Goal: Transaction & Acquisition: Purchase product/service

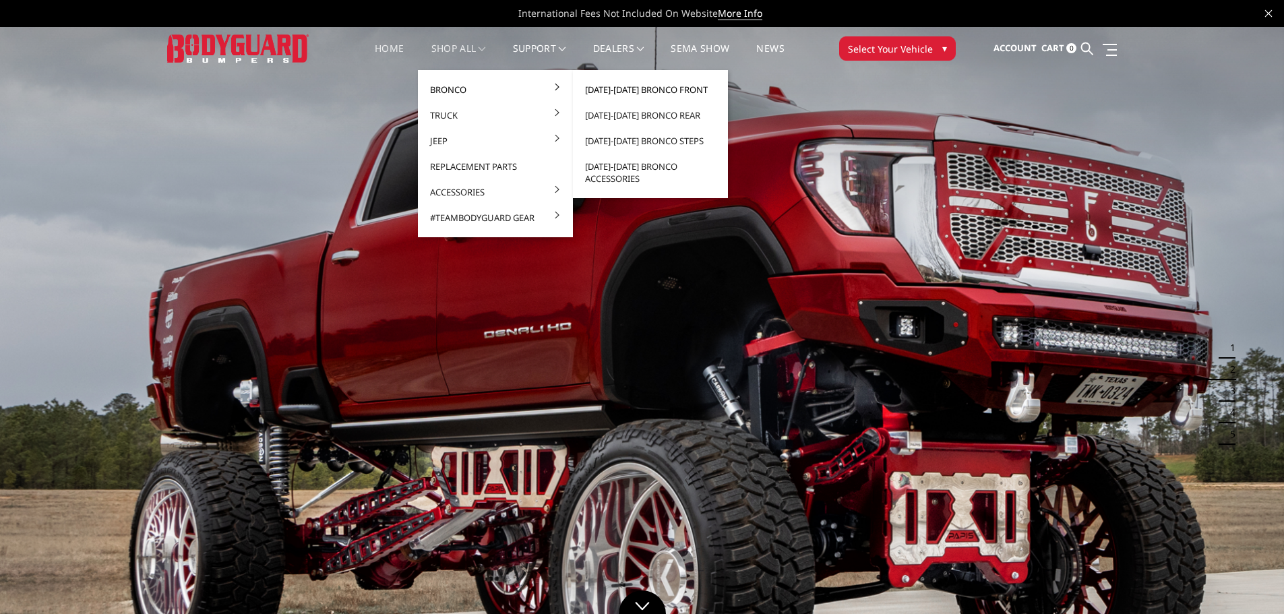
click at [623, 87] on link "[DATE]-[DATE] Bronco Front" at bounding box center [650, 90] width 144 height 26
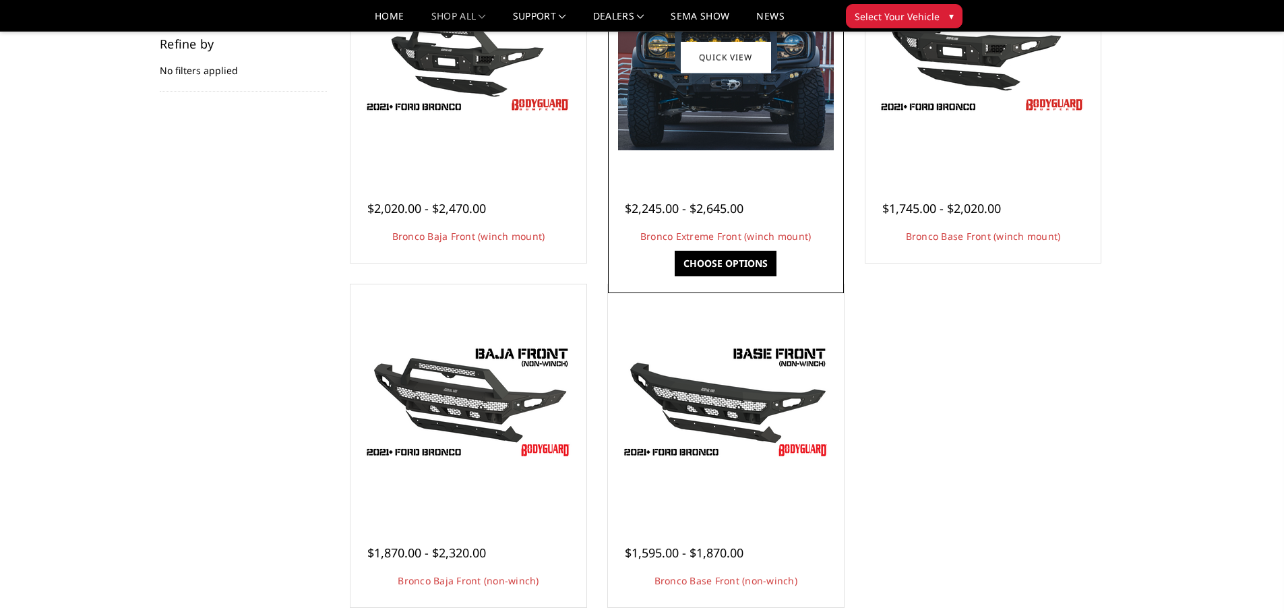
scroll to position [270, 0]
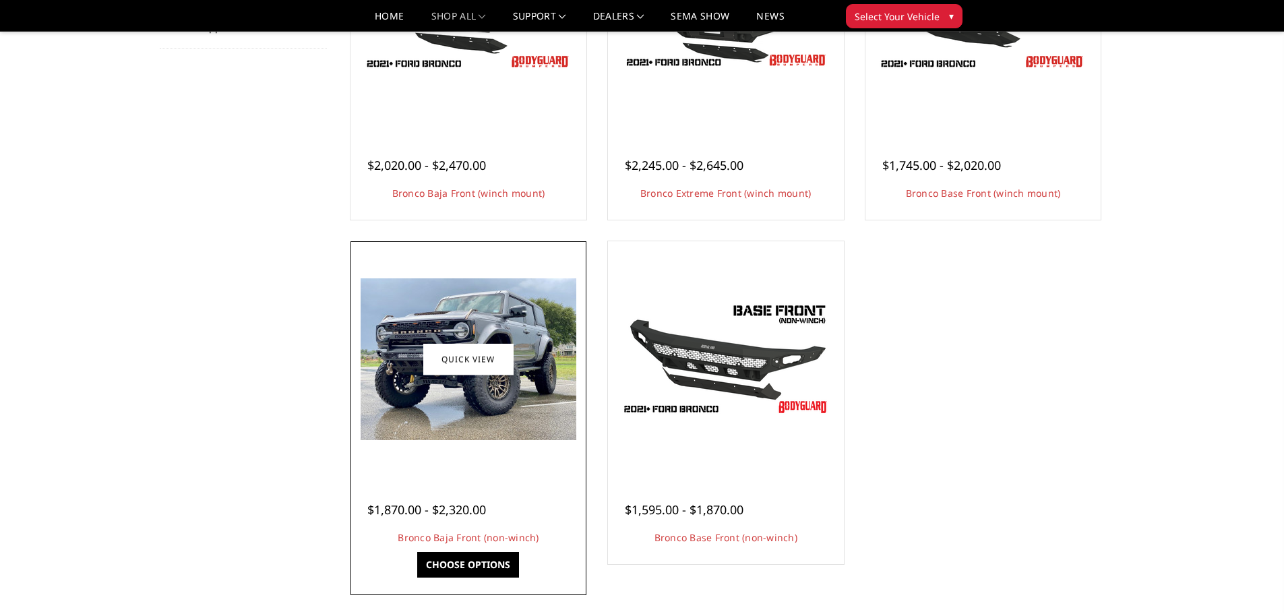
click at [503, 412] on img at bounding box center [468, 359] width 216 height 162
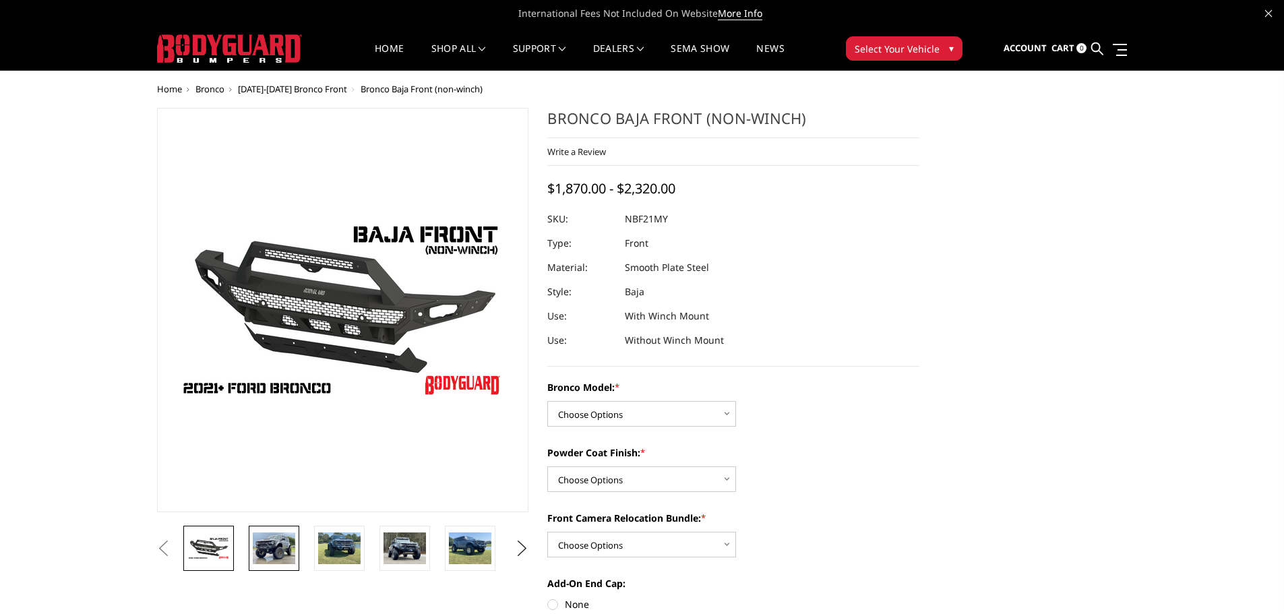
click at [288, 553] on img at bounding box center [274, 548] width 42 height 32
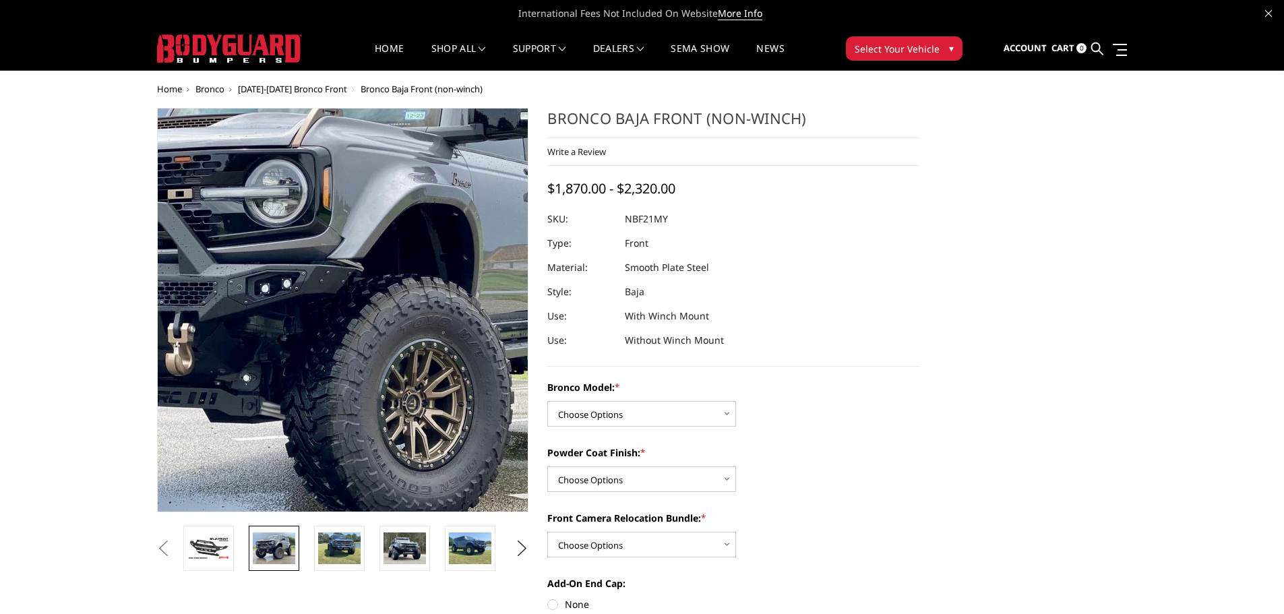
click at [372, 316] on img at bounding box center [304, 307] width 862 height 647
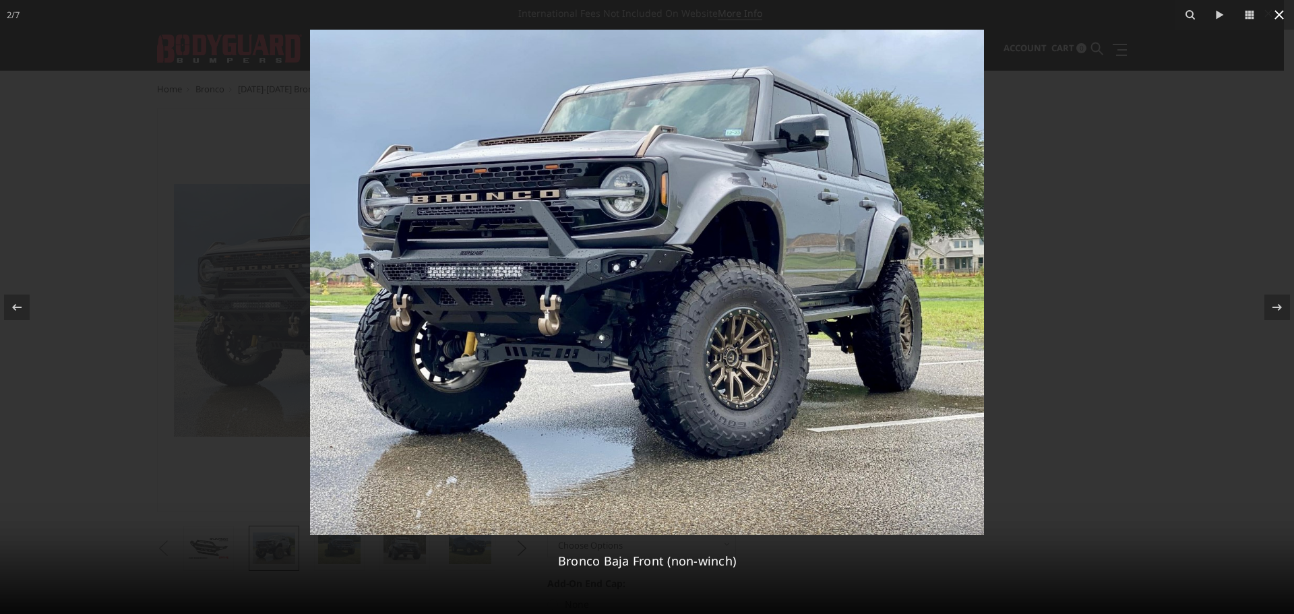
click at [1273, 17] on icon at bounding box center [1279, 15] width 16 height 16
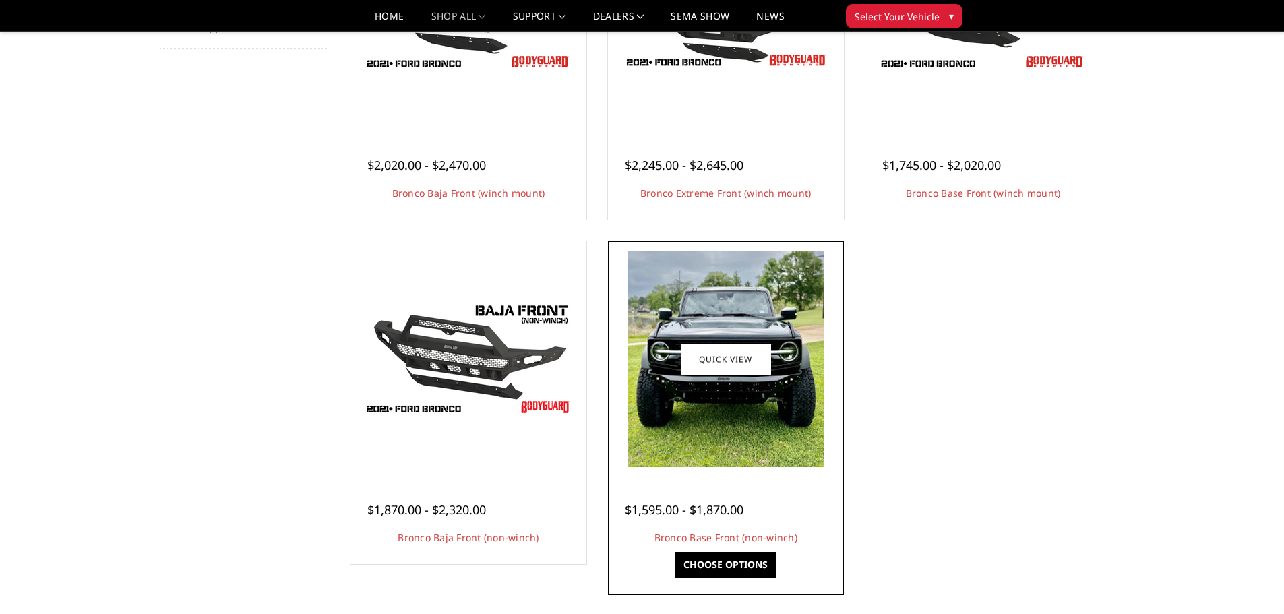
click at [722, 445] on img at bounding box center [725, 359] width 196 height 216
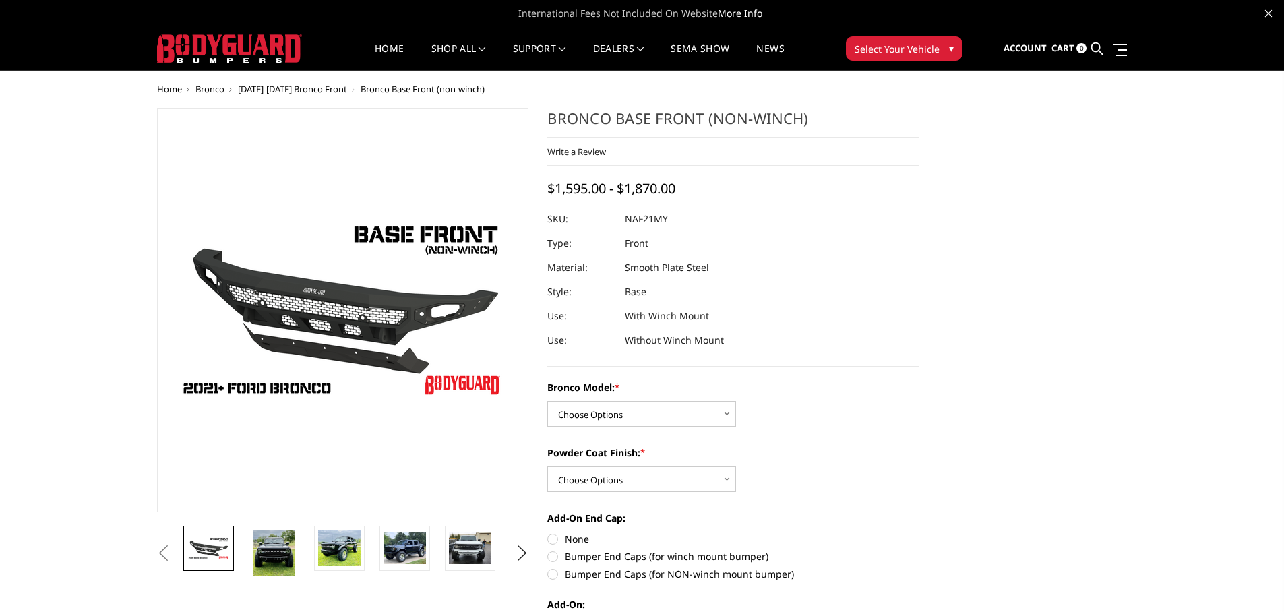
click at [271, 561] on img at bounding box center [274, 553] width 42 height 46
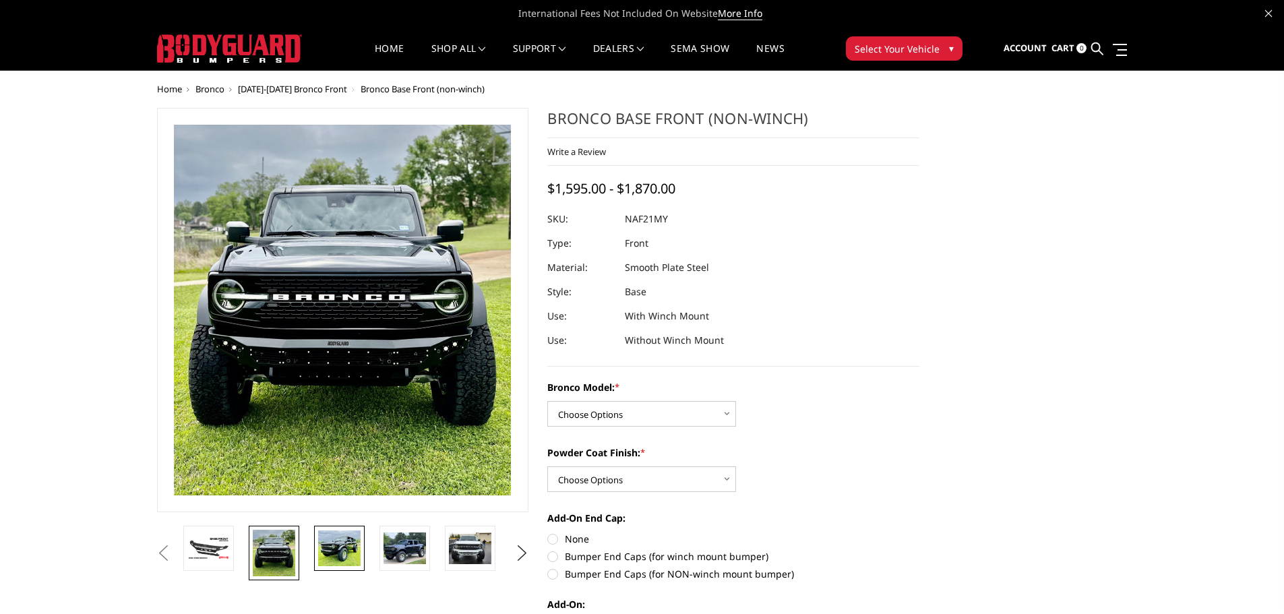
click at [320, 554] on img at bounding box center [339, 548] width 42 height 36
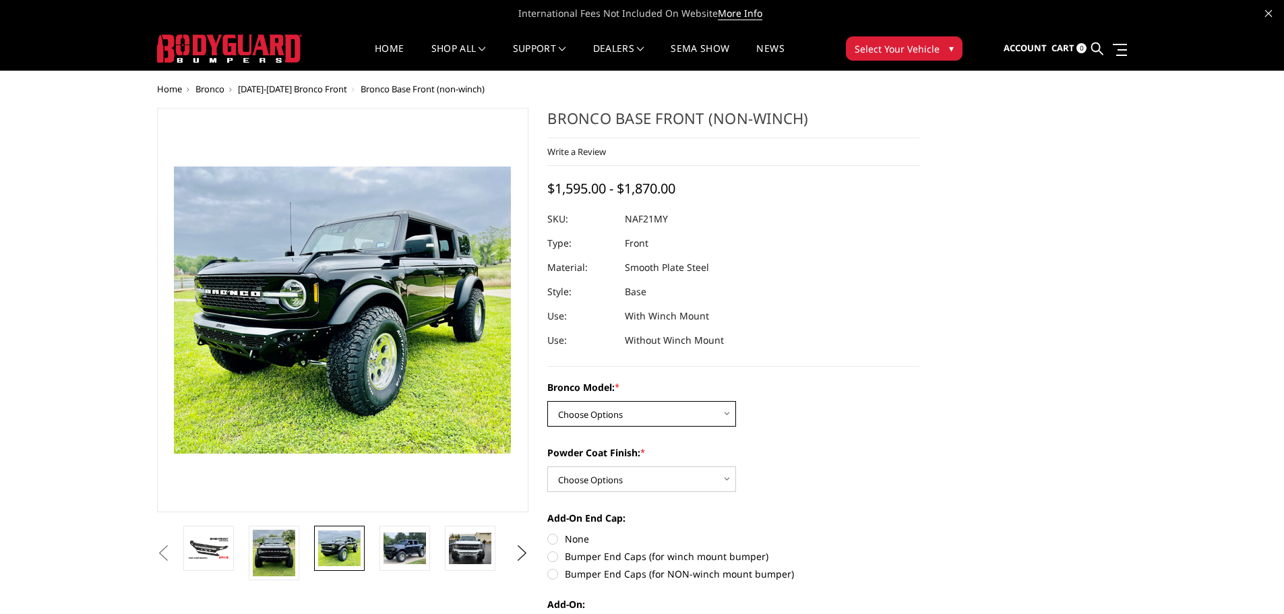
click at [578, 424] on select "Choose Options Base/Badlands/Wildtrak/etc. Raptor" at bounding box center [641, 414] width 189 height 26
select select "4028"
click at [547, 401] on select "Choose Options Base/Badlands/Wildtrak/etc. Raptor" at bounding box center [641, 414] width 189 height 26
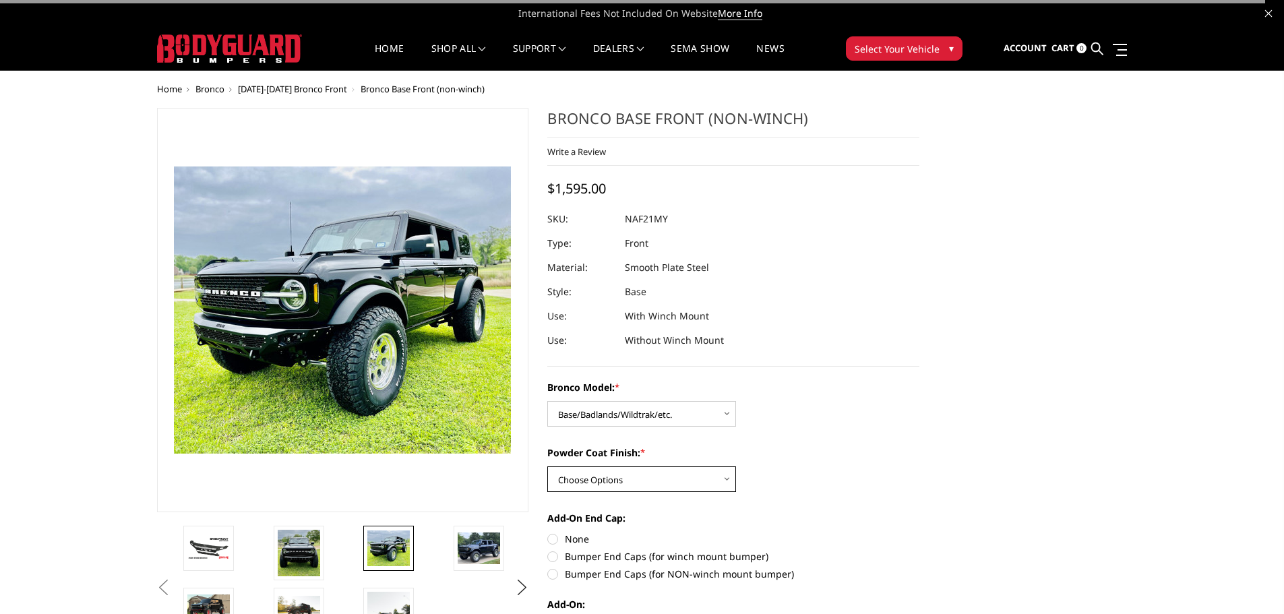
click at [625, 474] on select "Choose Options Bare Metal Textured Black Powder Coat" at bounding box center [641, 479] width 189 height 26
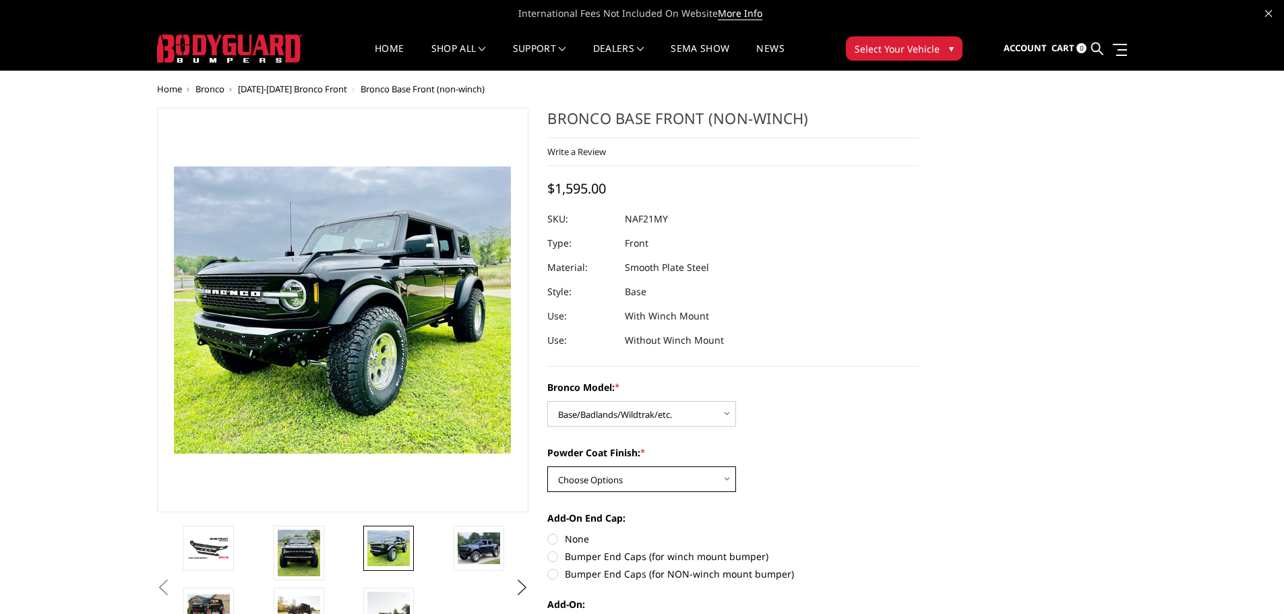
select select "4031"
click at [547, 466] on select "Choose Options Bare Metal Textured Black Powder Coat" at bounding box center [641, 479] width 189 height 26
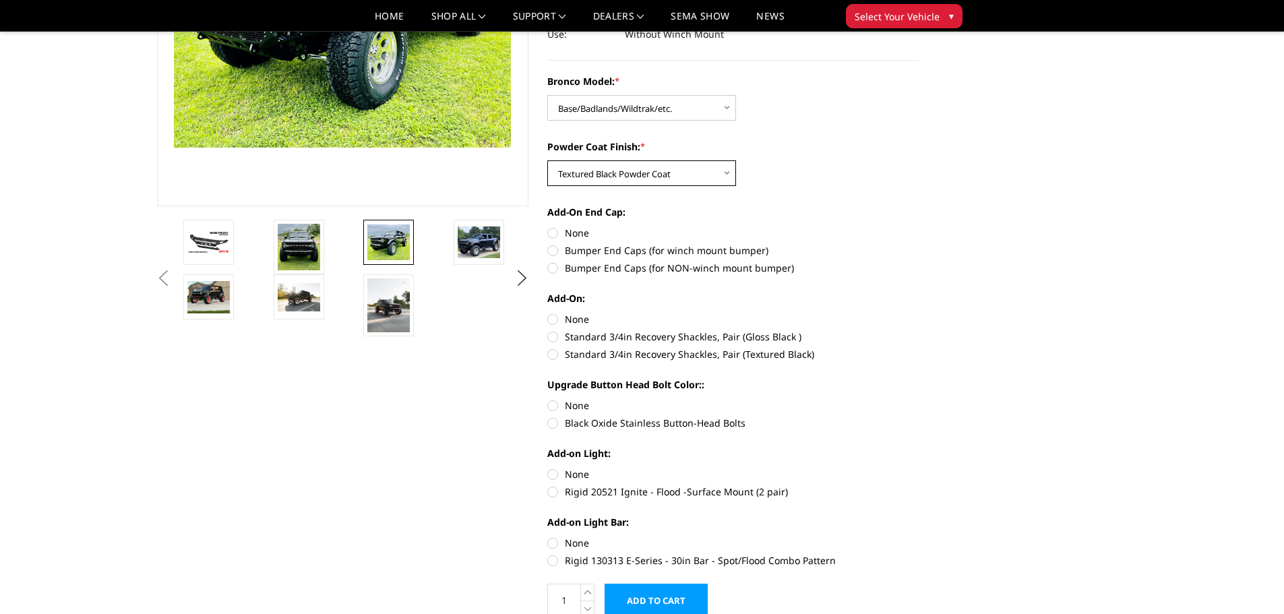
scroll to position [270, 0]
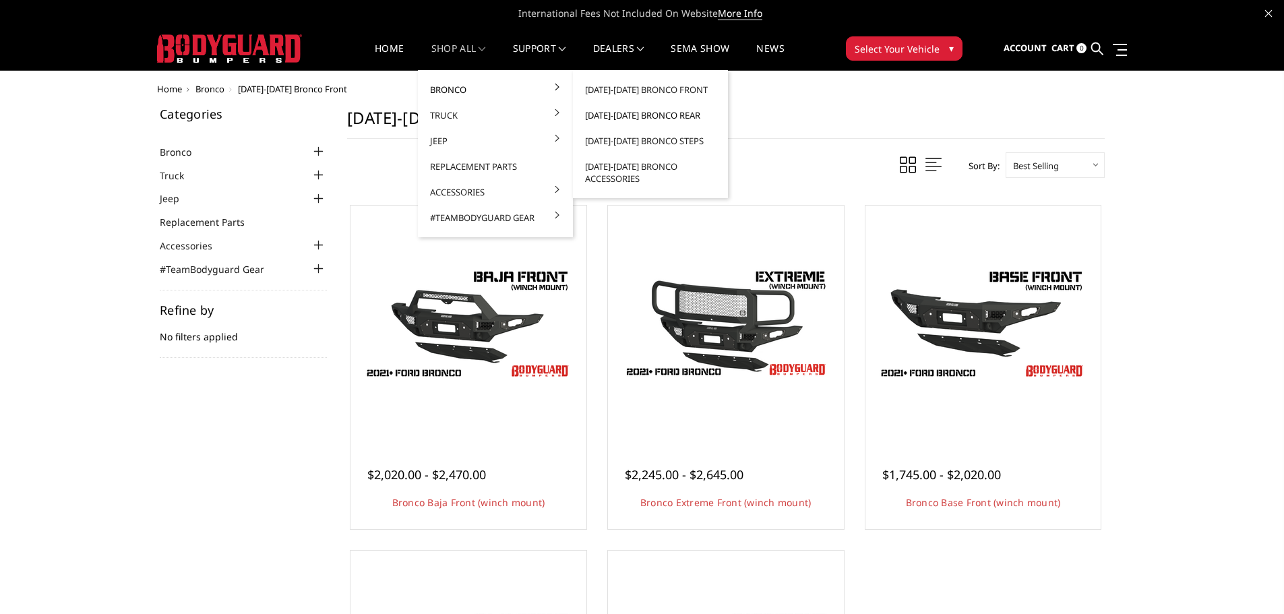
click at [661, 112] on link "[DATE]-[DATE] Bronco Rear" at bounding box center [650, 115] width 144 height 26
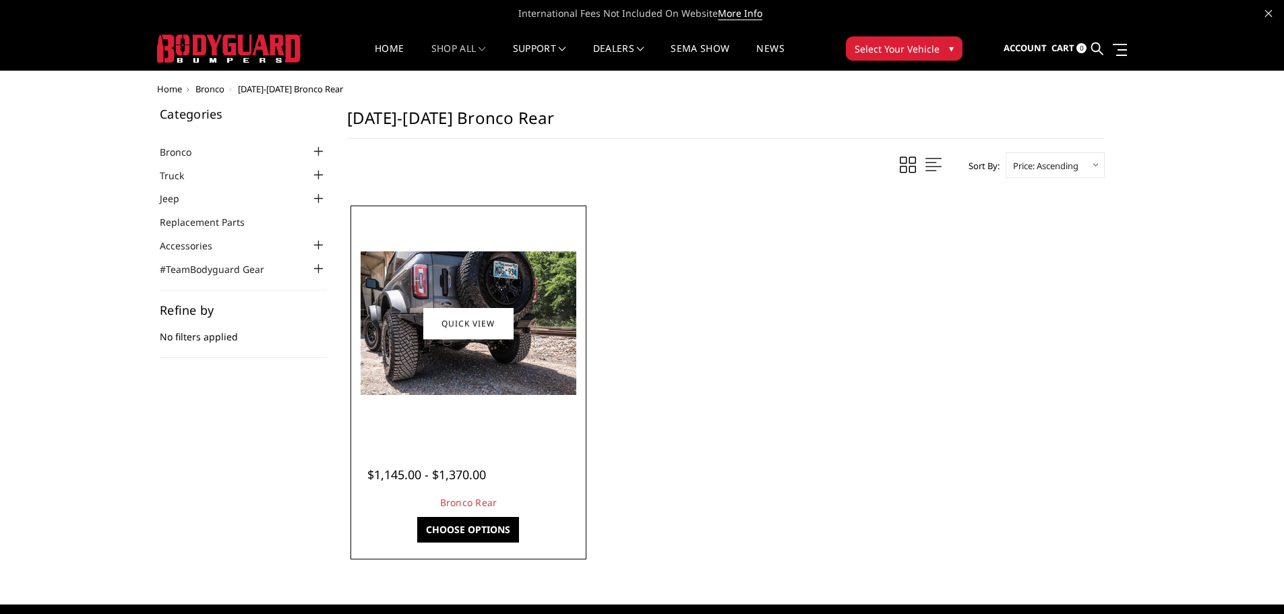
click at [512, 376] on img at bounding box center [468, 323] width 216 height 144
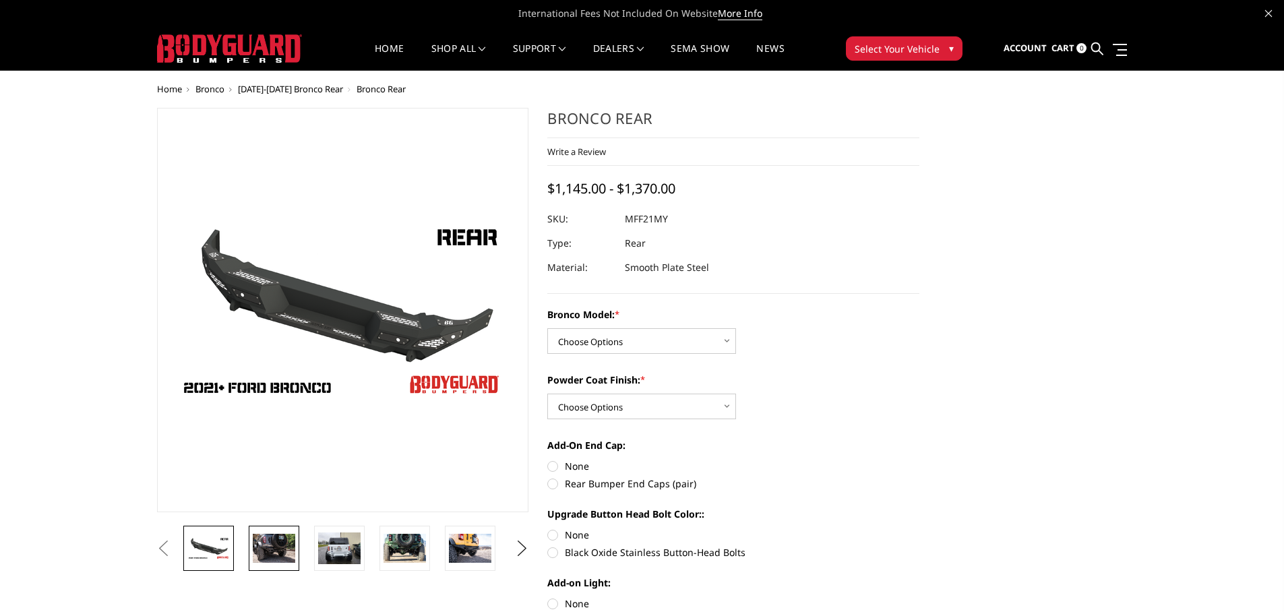
click at [263, 550] on img at bounding box center [274, 548] width 42 height 28
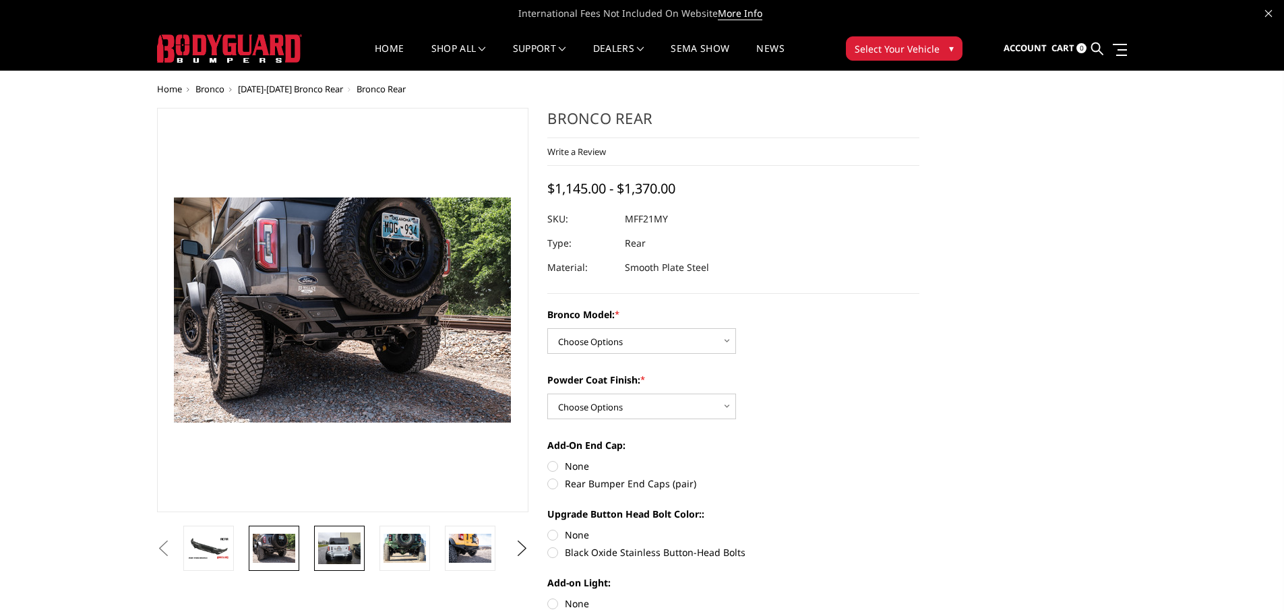
click at [352, 537] on img at bounding box center [339, 548] width 42 height 32
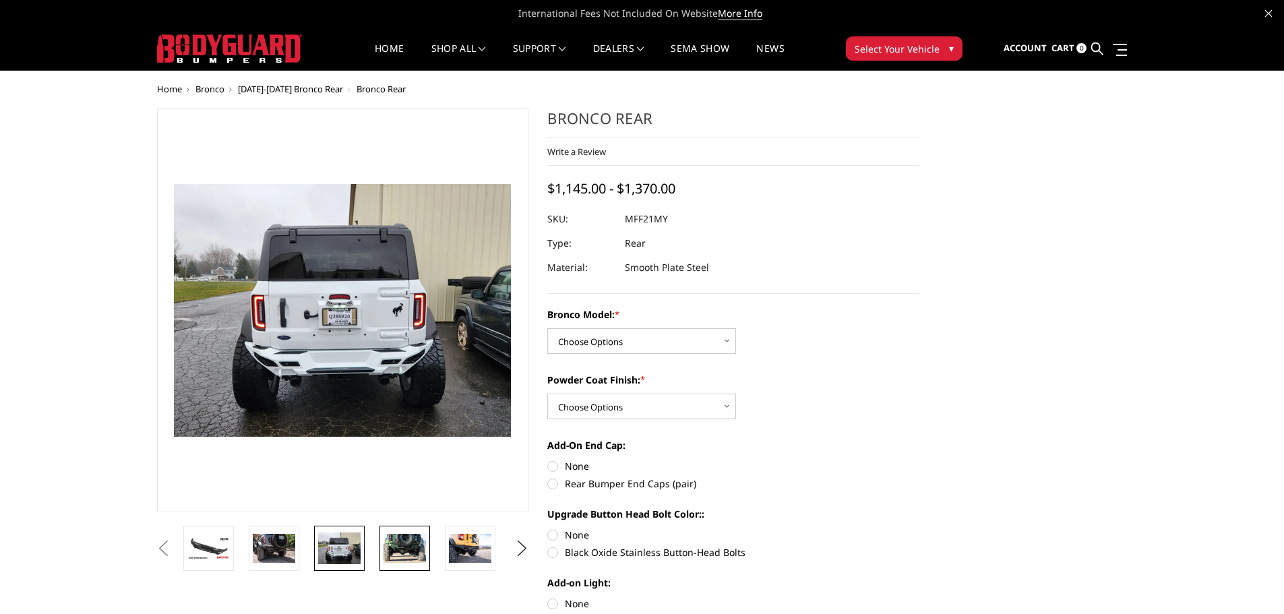
click at [415, 551] on img at bounding box center [404, 548] width 42 height 28
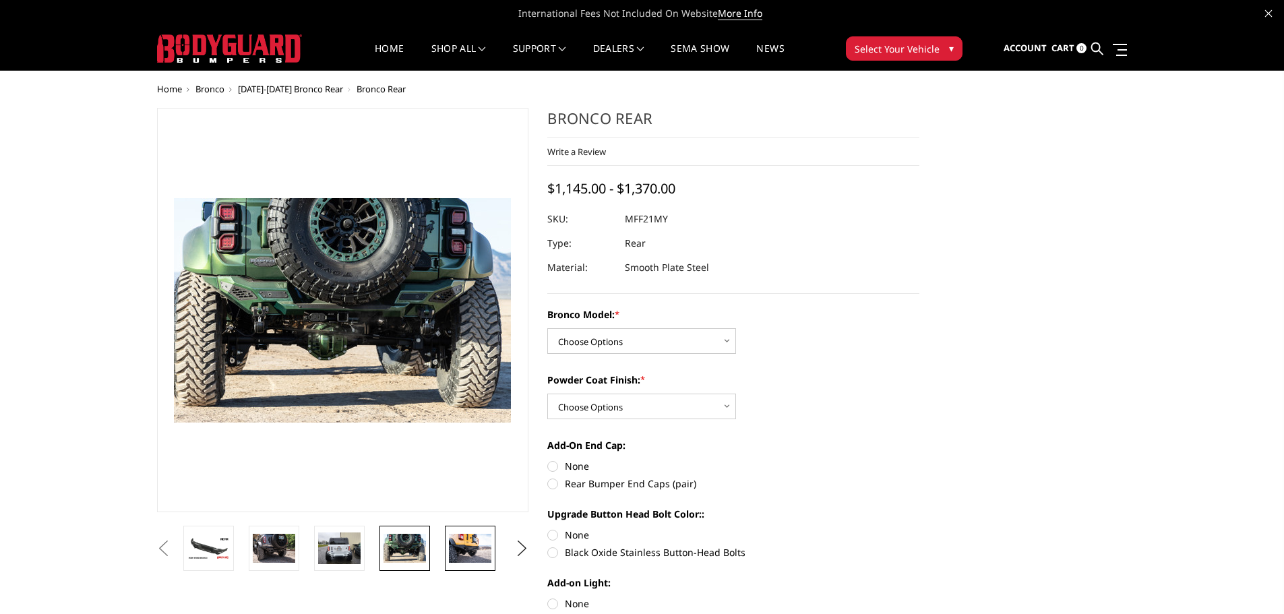
click at [466, 551] on img at bounding box center [470, 548] width 42 height 28
